Goal: Transaction & Acquisition: Purchase product/service

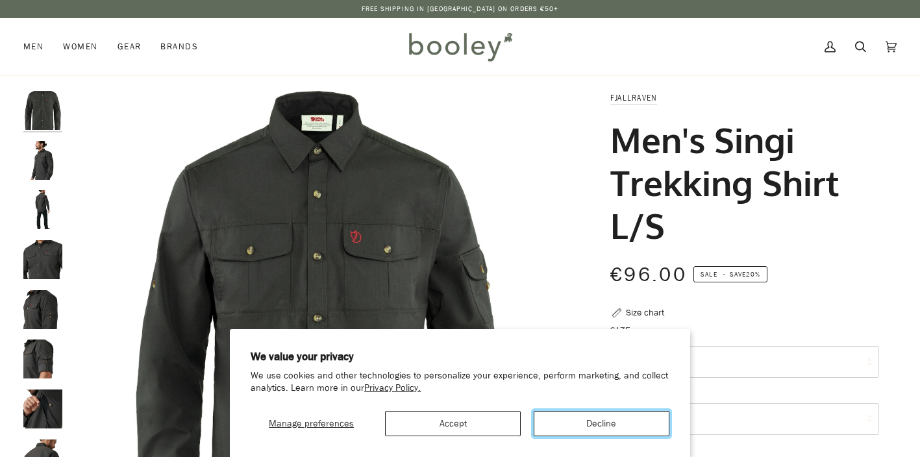
click at [589, 418] on button "Decline" at bounding box center [601, 423] width 136 height 25
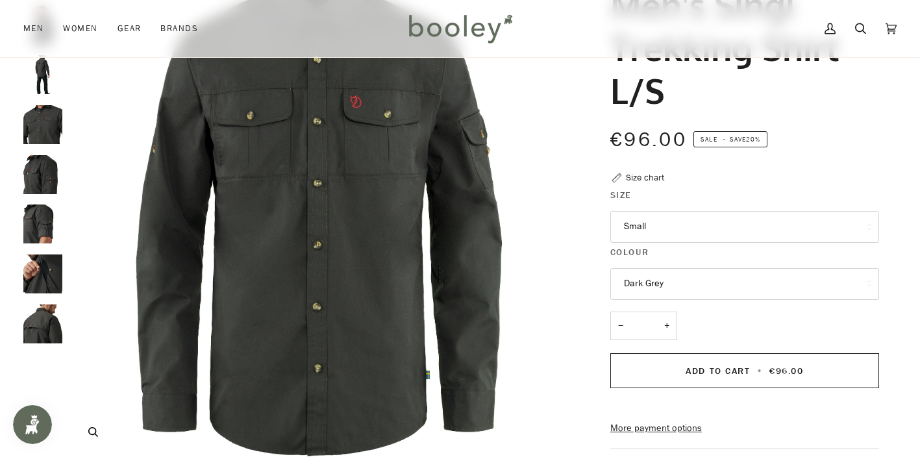
scroll to position [131, 0]
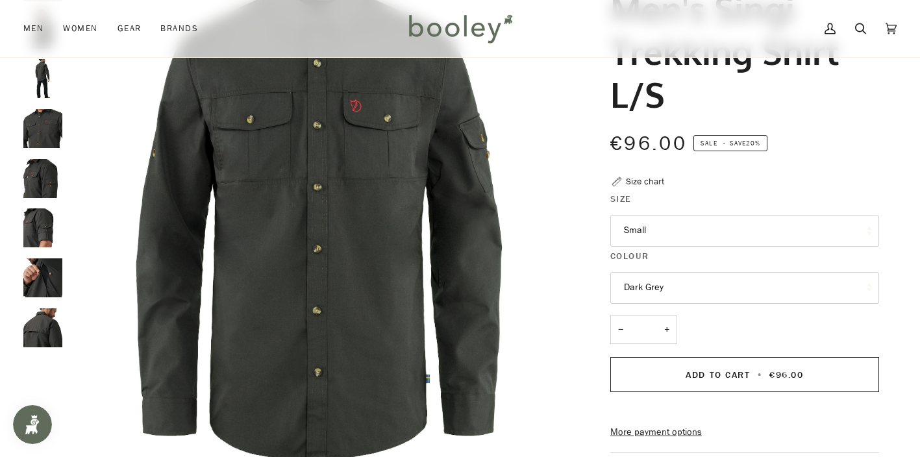
click at [34, 128] on img "Fjallraven Men's Singi Trekking Shirt L/S Dark Grey - Booley Galway" at bounding box center [42, 128] width 39 height 39
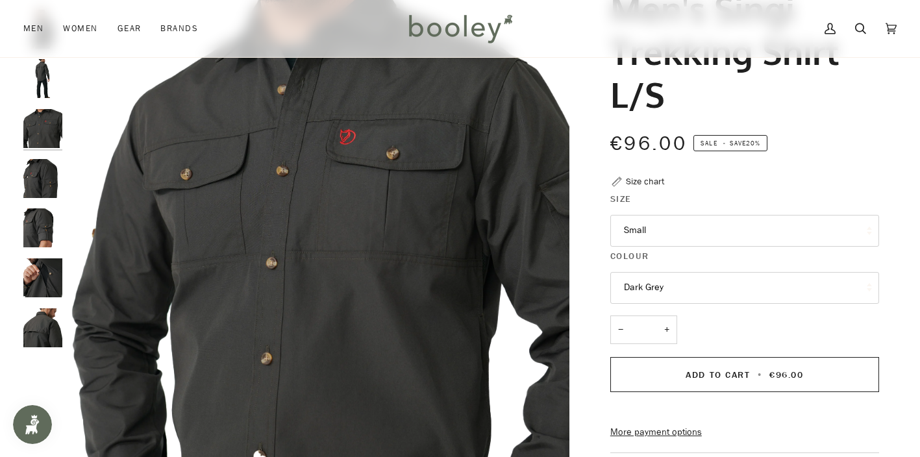
click at [30, 192] on img "Fjallraven Men's Singi Trekking Shirt L/S Dark Grey - Booley Galway" at bounding box center [42, 178] width 39 height 39
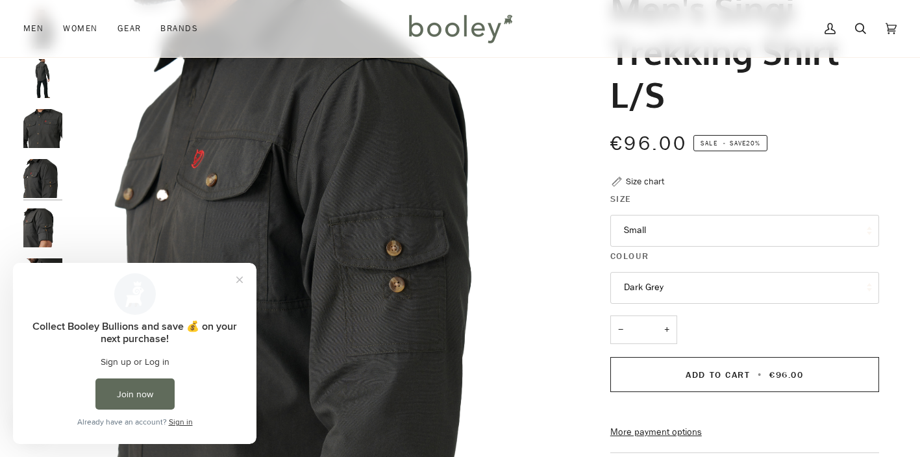
scroll to position [0, 0]
click at [236, 275] on button "Close prompt" at bounding box center [239, 279] width 23 height 23
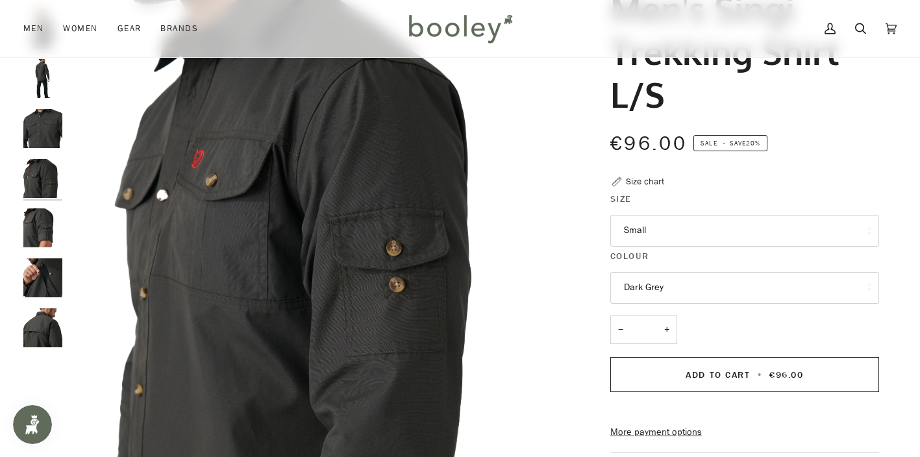
click at [41, 323] on img "Fjallraven Men's Singi Trekking Shirt L/S Dark Grey - Booley Galway" at bounding box center [42, 327] width 39 height 39
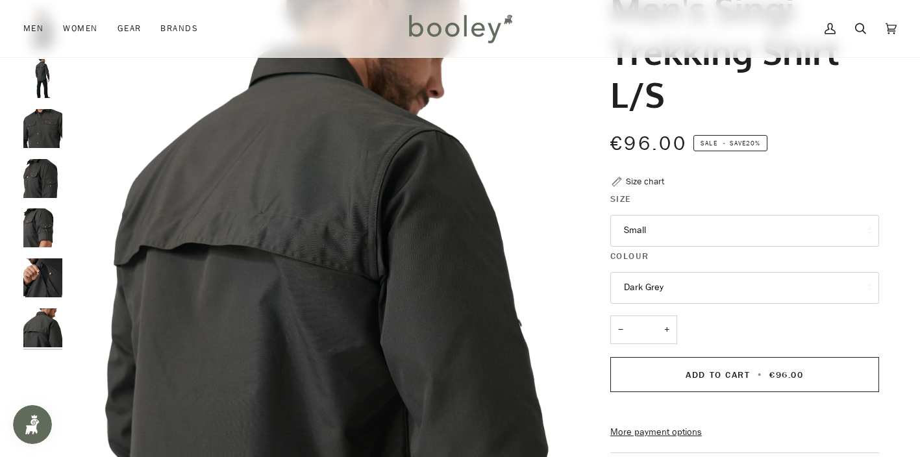
click at [41, 91] on img "Fjallraven Men's Singi Trekking Shirt L/S Dark Grey - Booley Galway" at bounding box center [42, 78] width 39 height 39
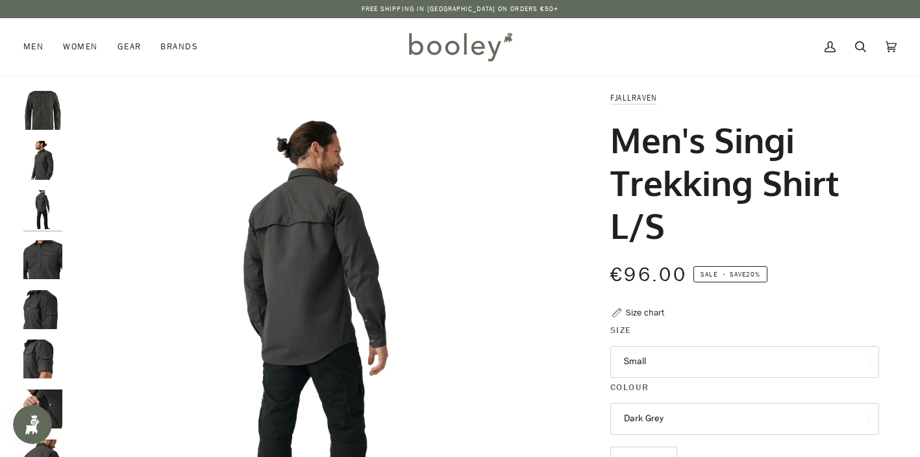
click at [41, 160] on img "Fjallraven Men's Singi Trekking Shirt L/S Dark Grey - Booley Galway" at bounding box center [42, 160] width 39 height 39
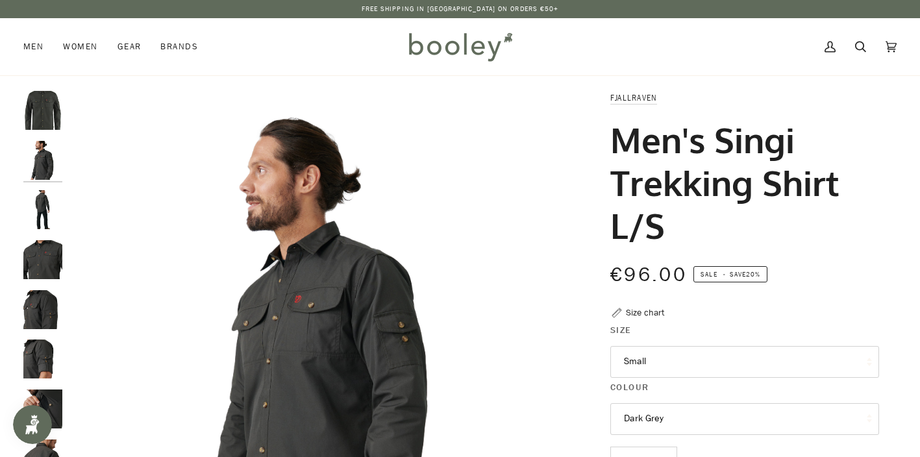
click at [52, 218] on img "Fjallraven Men's Singi Trekking Shirt L/S Dark Grey - Booley Galway" at bounding box center [42, 209] width 39 height 39
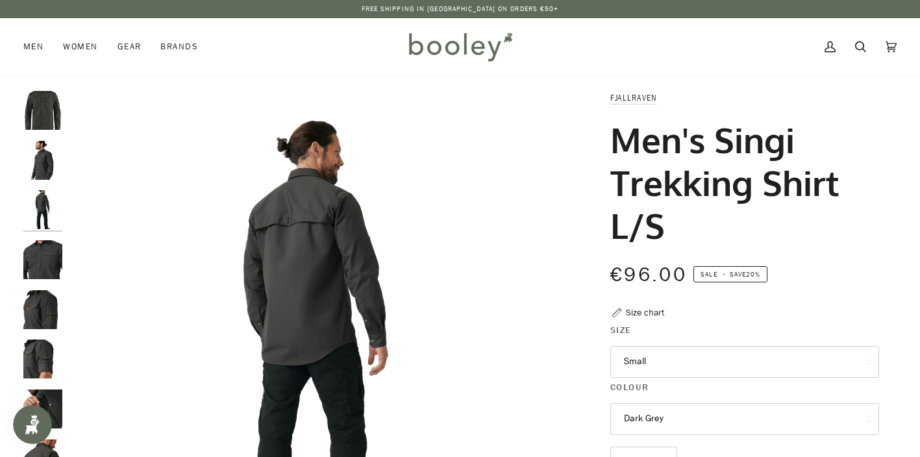
click at [48, 119] on img "Fjallraven Men's Singi Trekking Shirt L/S Dark Grey - Booley Galway" at bounding box center [42, 110] width 39 height 39
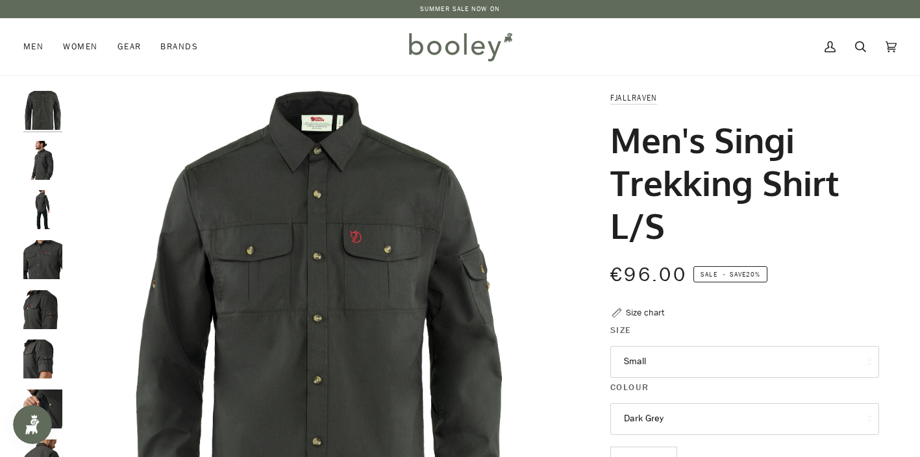
drag, startPoint x: 602, startPoint y: 137, endPoint x: 855, endPoint y: 178, distance: 257.1
click at [860, 179] on div "Fjallraven Men's Singi Trekking Shirt L/S €96.00 Sale • Save 20% Size chart Siz…" at bounding box center [733, 463] width 292 height 744
drag, startPoint x: 685, startPoint y: 226, endPoint x: 615, endPoint y: 123, distance: 124.7
click at [615, 123] on h1 "Men's Singi Trekking Shirt L/S" at bounding box center [739, 182] width 259 height 128
copy h1 "Men's Singi Trekking Shirt L/S"
